Goal: Information Seeking & Learning: Learn about a topic

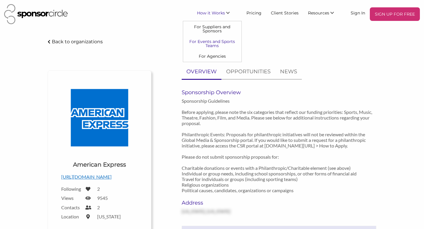
click at [222, 41] on link "For Events and Sports Teams" at bounding box center [212, 43] width 58 height 15
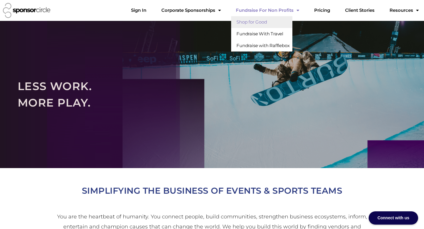
click at [274, 23] on link "Shop for Good" at bounding box center [261, 22] width 61 height 12
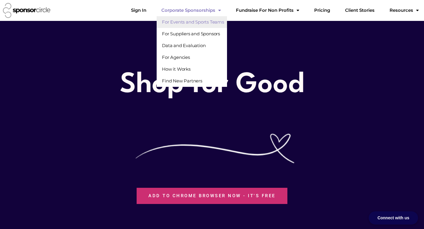
click at [226, 21] on link "For Events and Sports Teams" at bounding box center [192, 22] width 70 height 12
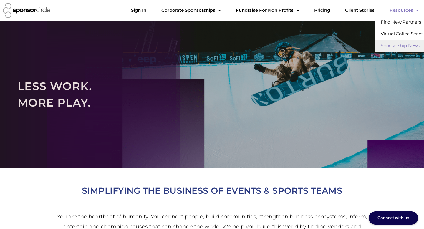
click at [398, 44] on link "Sponsorship News" at bounding box center [401, 46] width 51 height 12
